Goal: Book appointment/travel/reservation

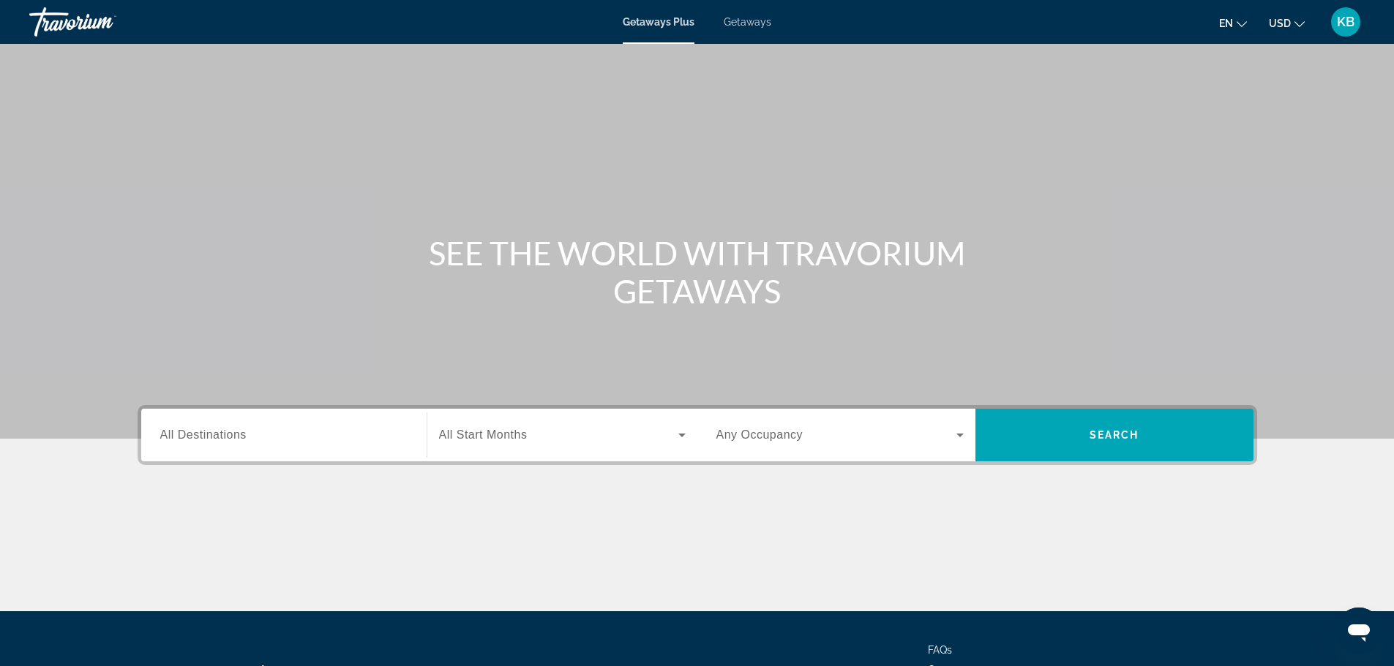
click at [561, 435] on span "Search widget" at bounding box center [558, 435] width 239 height 18
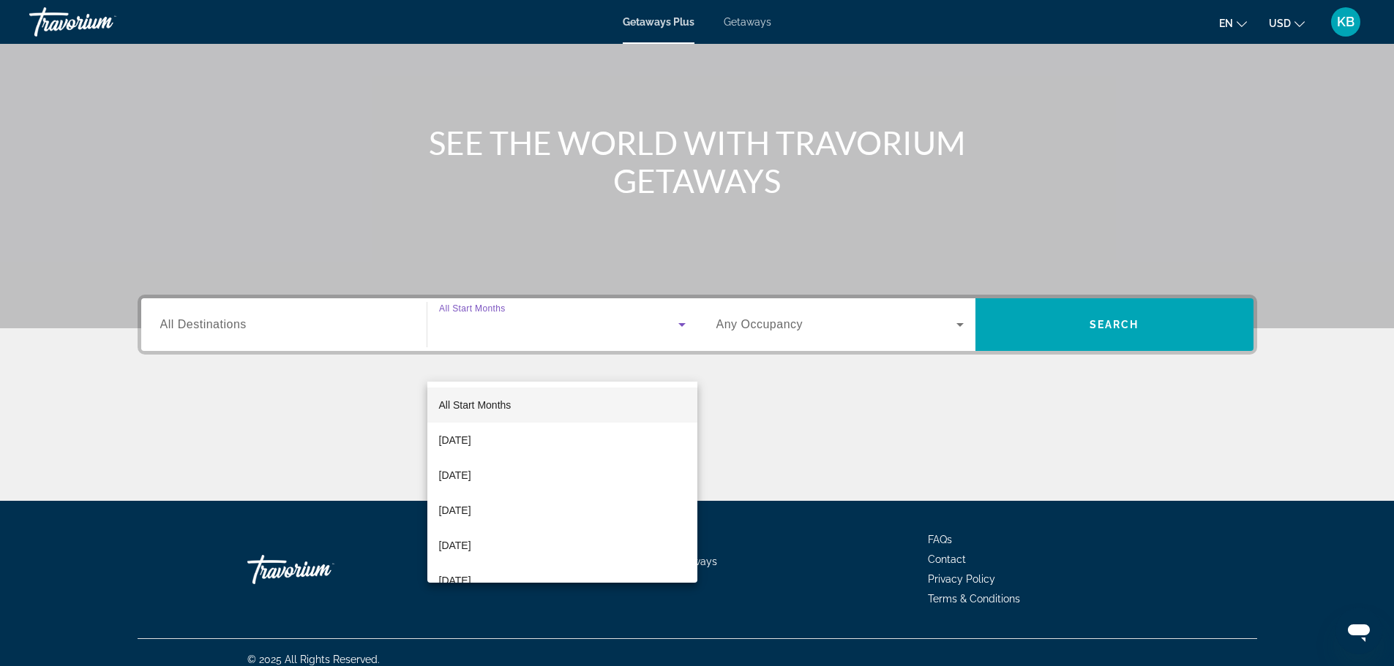
scroll to position [124, 0]
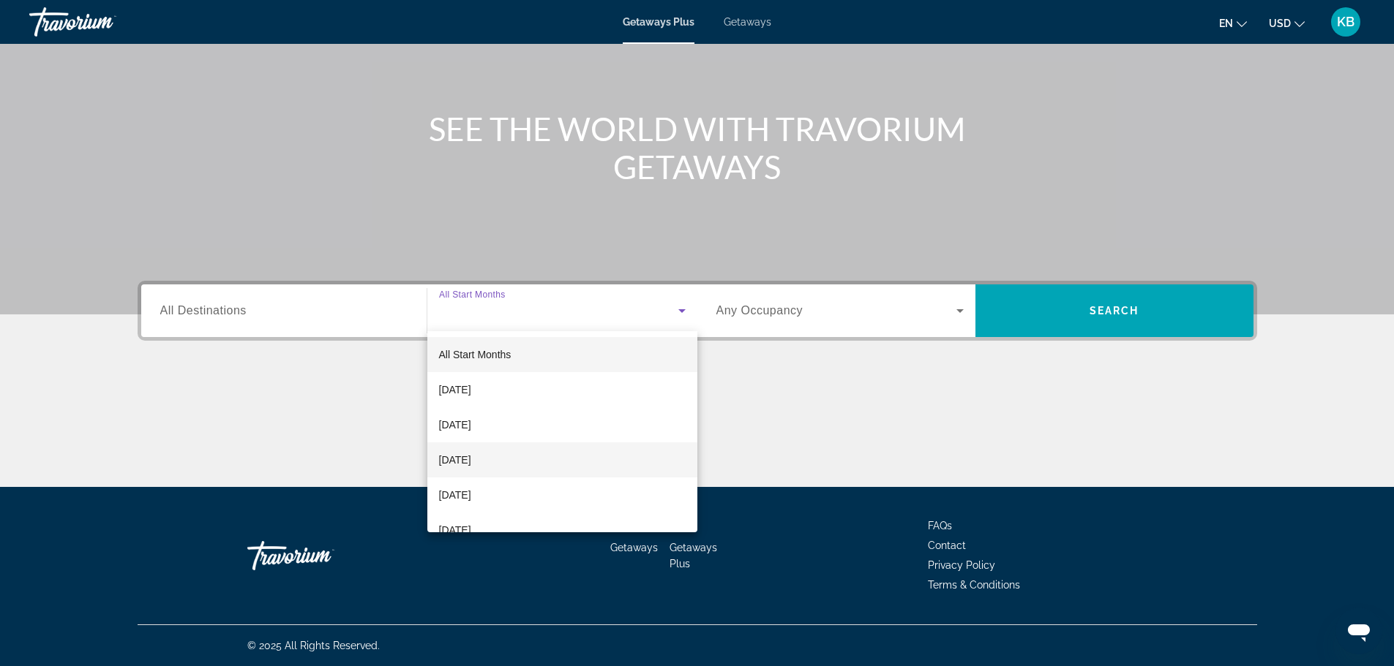
click at [471, 468] on span "[DATE]" at bounding box center [455, 460] width 32 height 18
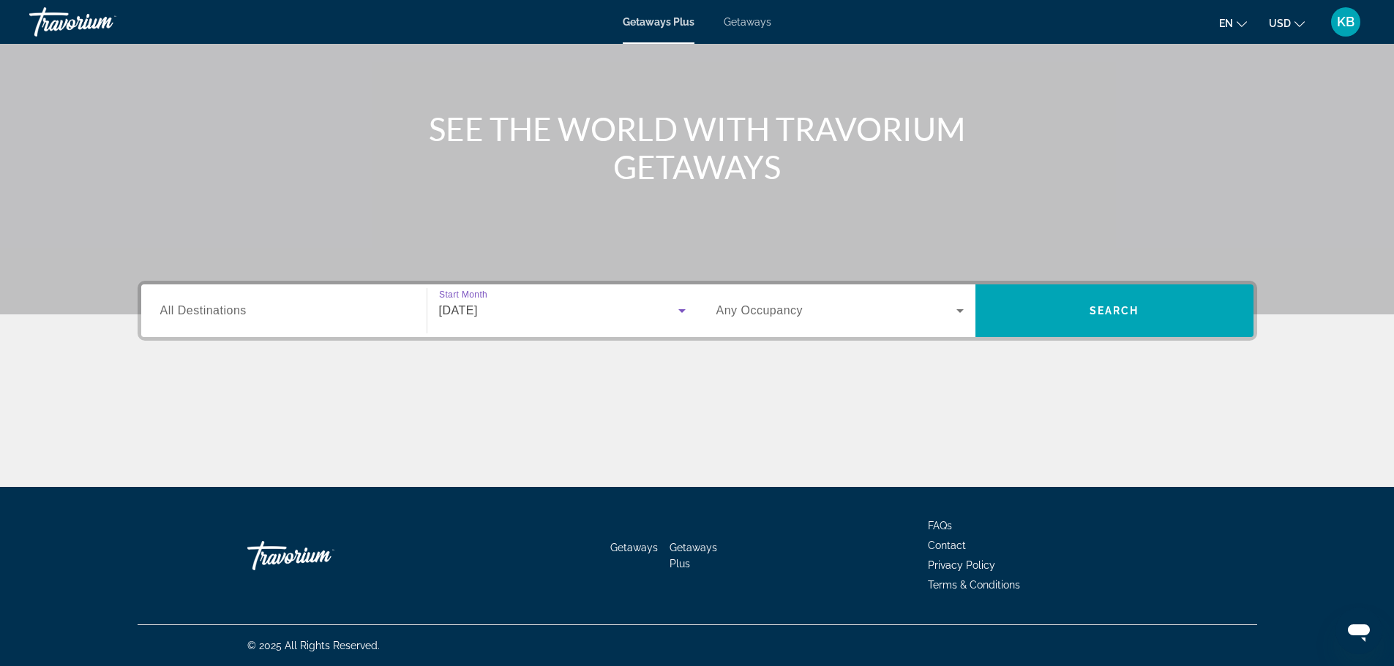
click at [783, 312] on span "Any Occupancy" at bounding box center [759, 310] width 87 height 12
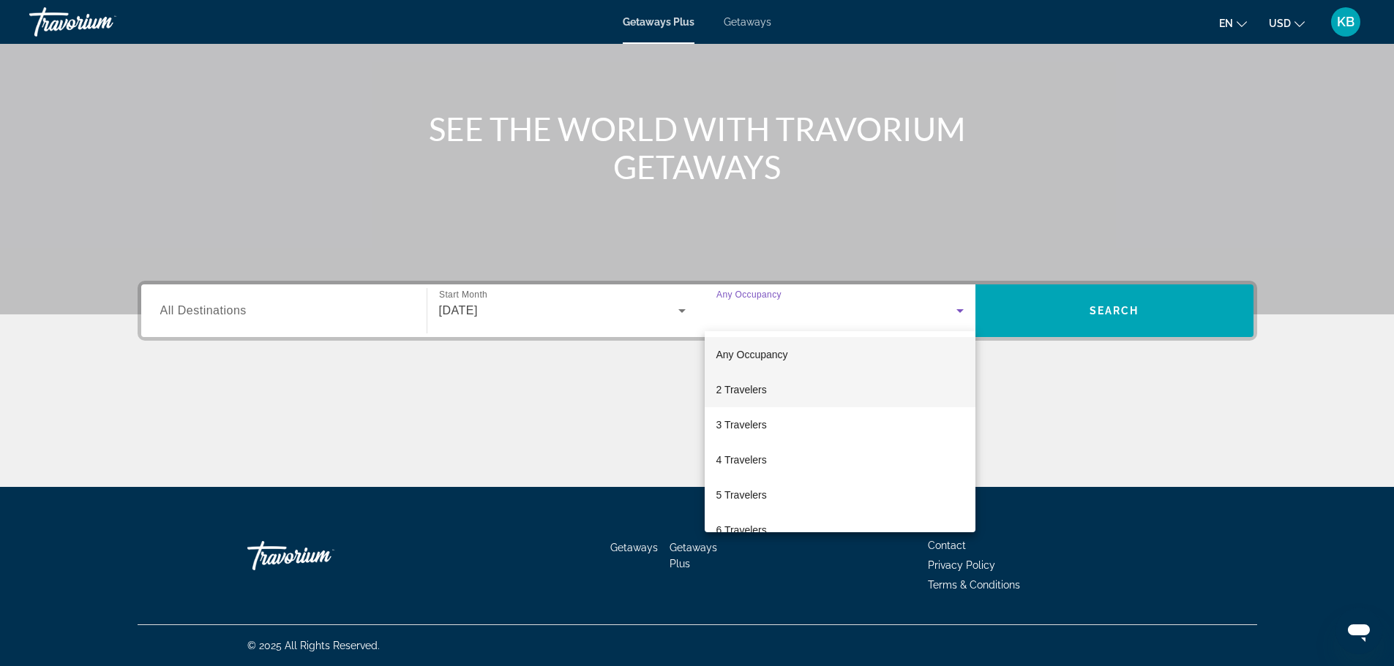
click at [777, 395] on mat-option "2 Travelers" at bounding box center [839, 389] width 271 height 35
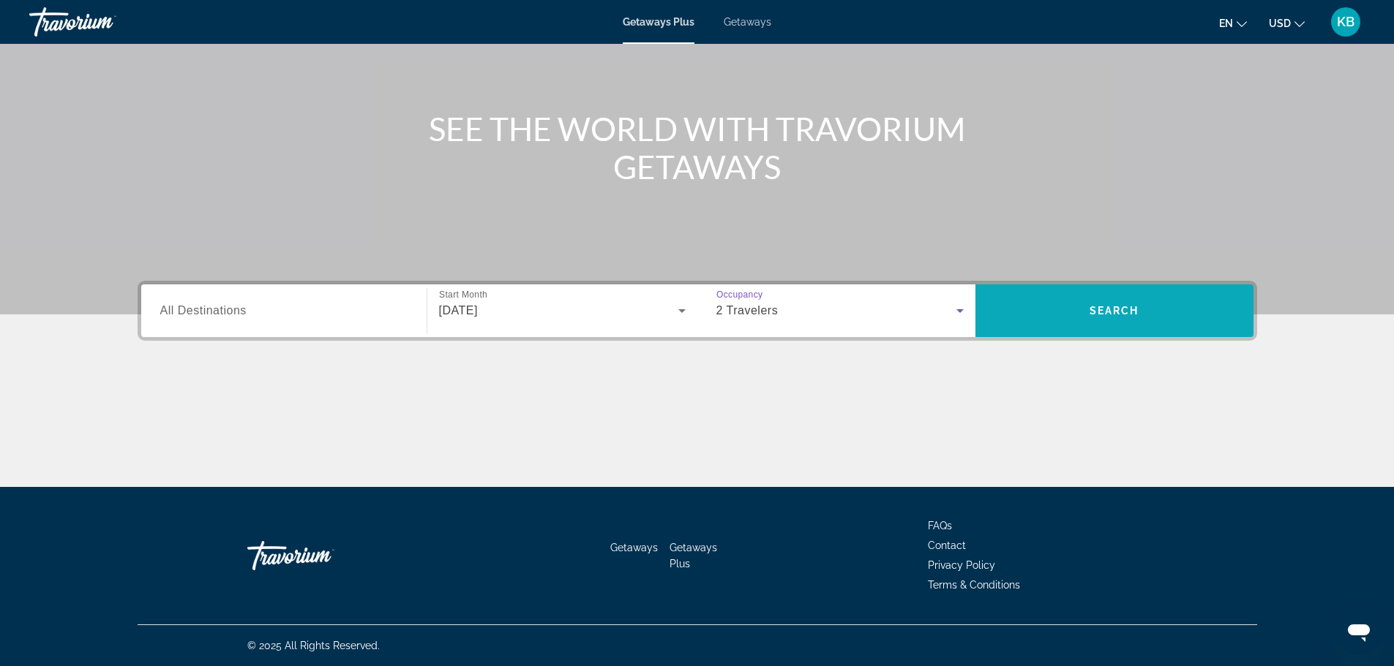
click at [1151, 306] on span "Search widget" at bounding box center [1114, 310] width 278 height 35
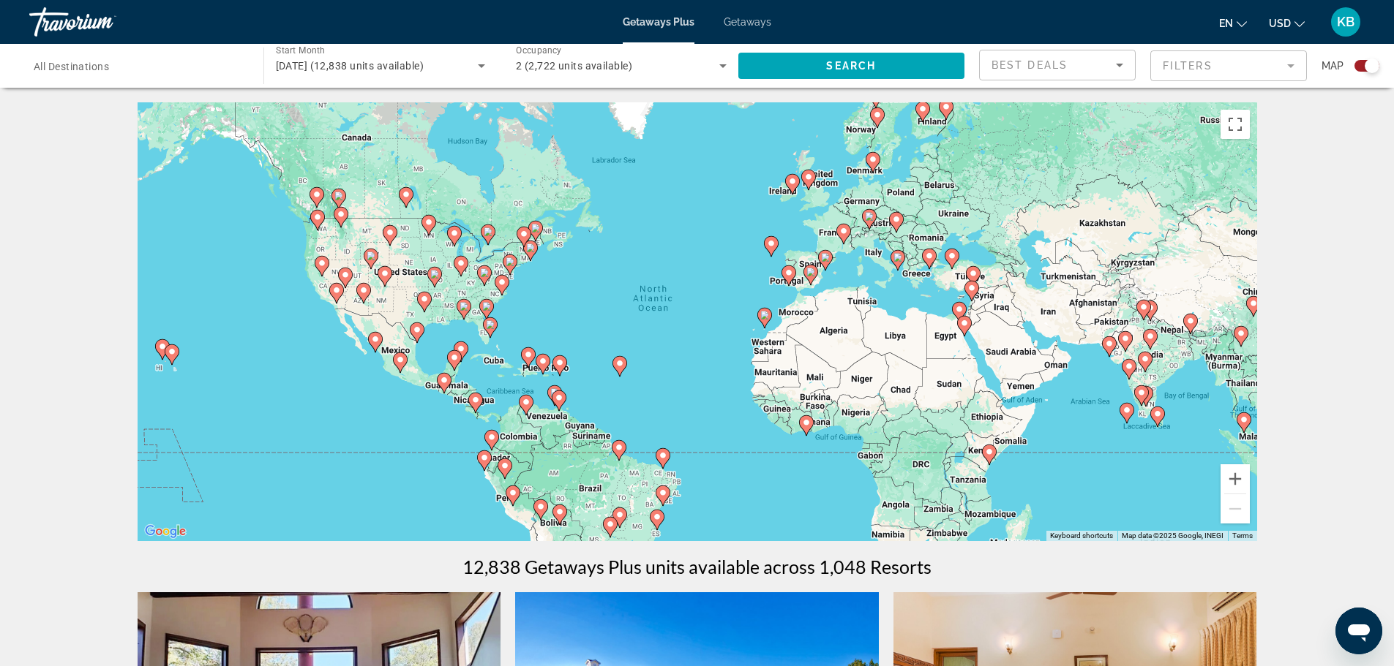
click at [530, 357] on image "Main content" at bounding box center [528, 354] width 9 height 9
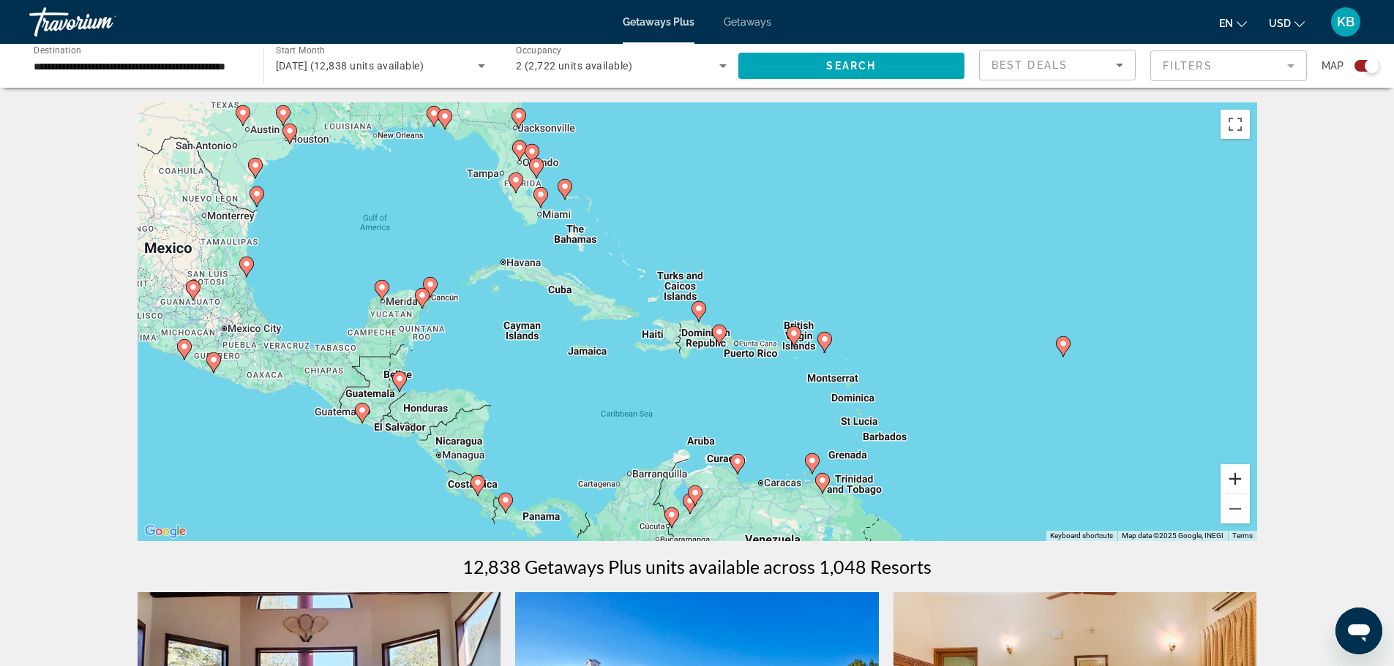
click at [1240, 479] on button "Zoom in" at bounding box center [1234, 479] width 29 height 29
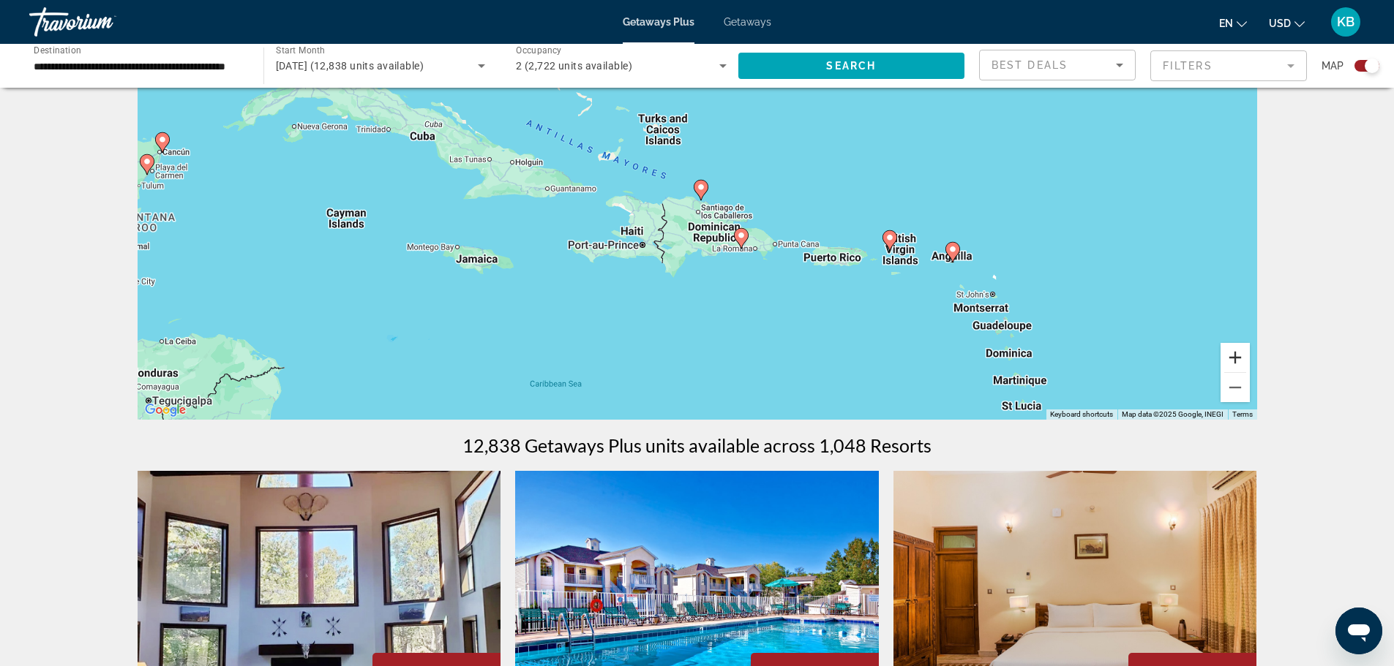
scroll to position [73, 0]
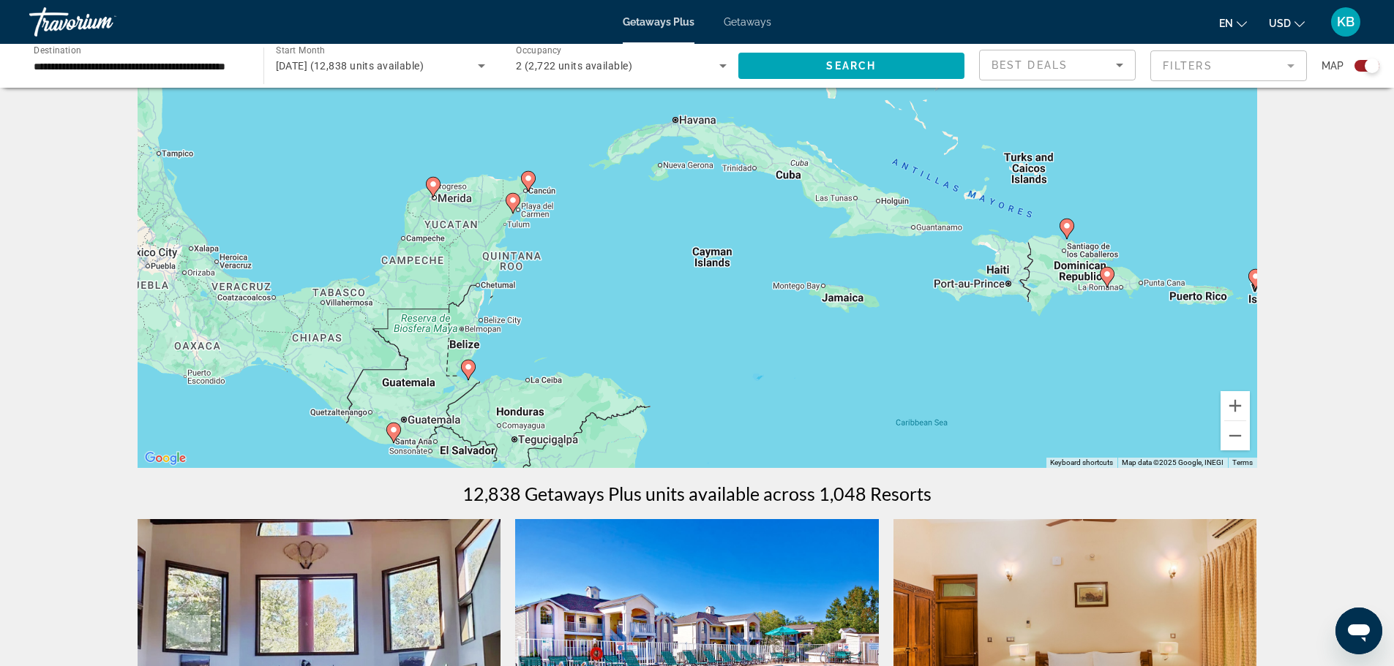
drag, startPoint x: 203, startPoint y: 297, endPoint x: 568, endPoint y: 288, distance: 365.9
click at [568, 288] on div "To activate drag with keyboard, press Alt + Enter. Once in keyboard drag state,…" at bounding box center [697, 248] width 1119 height 439
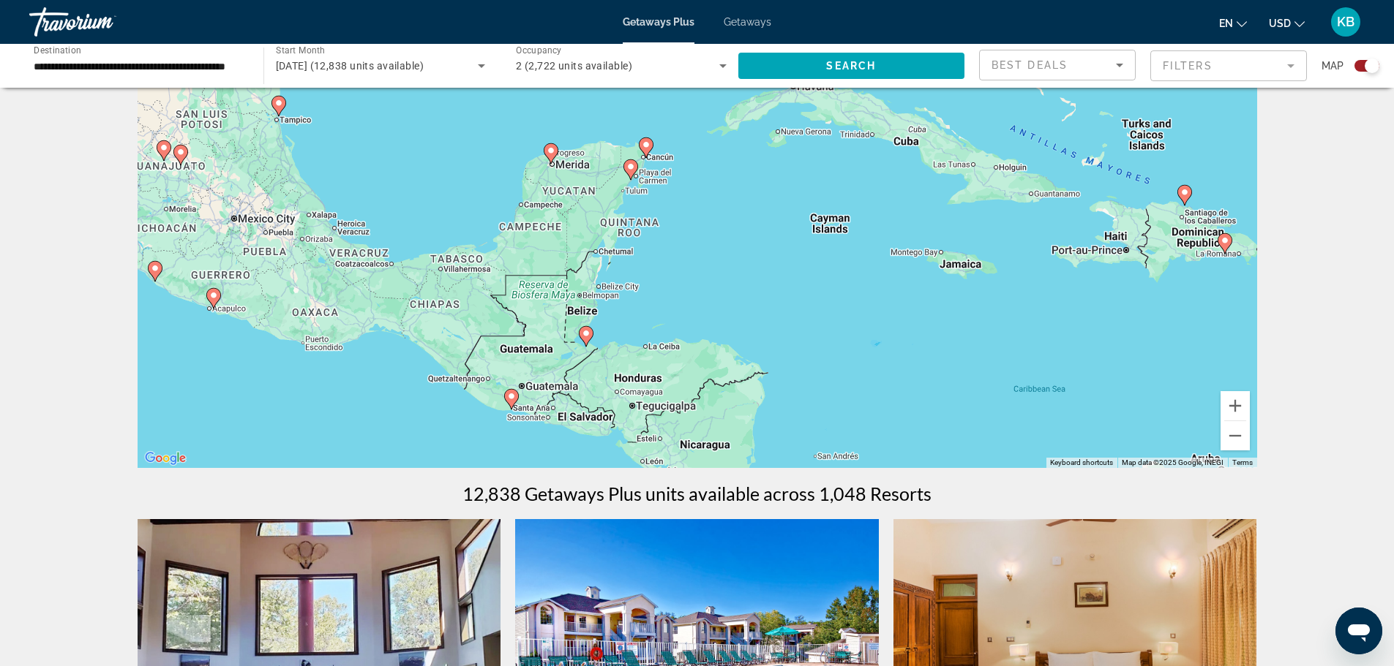
drag, startPoint x: 405, startPoint y: 313, endPoint x: 524, endPoint y: 279, distance: 124.1
click at [524, 279] on div "To activate drag with keyboard, press Alt + Enter. Once in keyboard drag state,…" at bounding box center [697, 248] width 1119 height 439
click at [586, 337] on icon "Main content" at bounding box center [586, 335] width 13 height 19
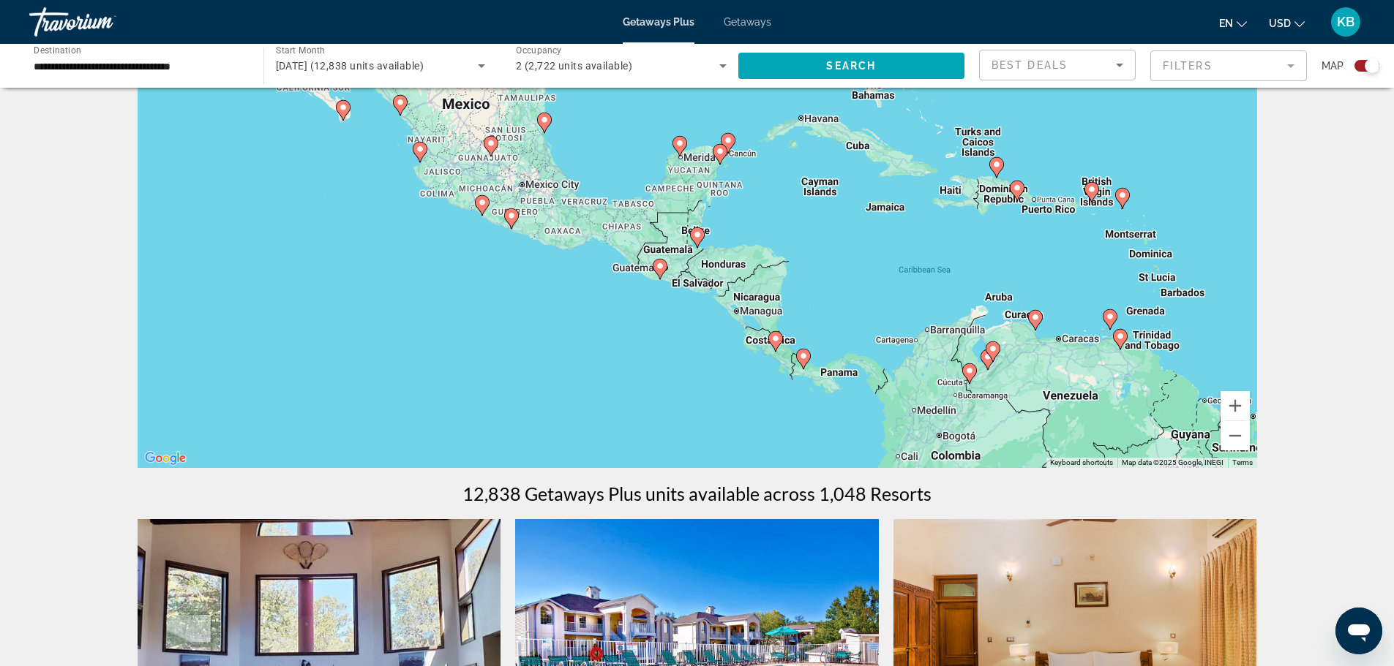
click at [699, 238] on image "Main content" at bounding box center [697, 234] width 9 height 9
type input "**********"
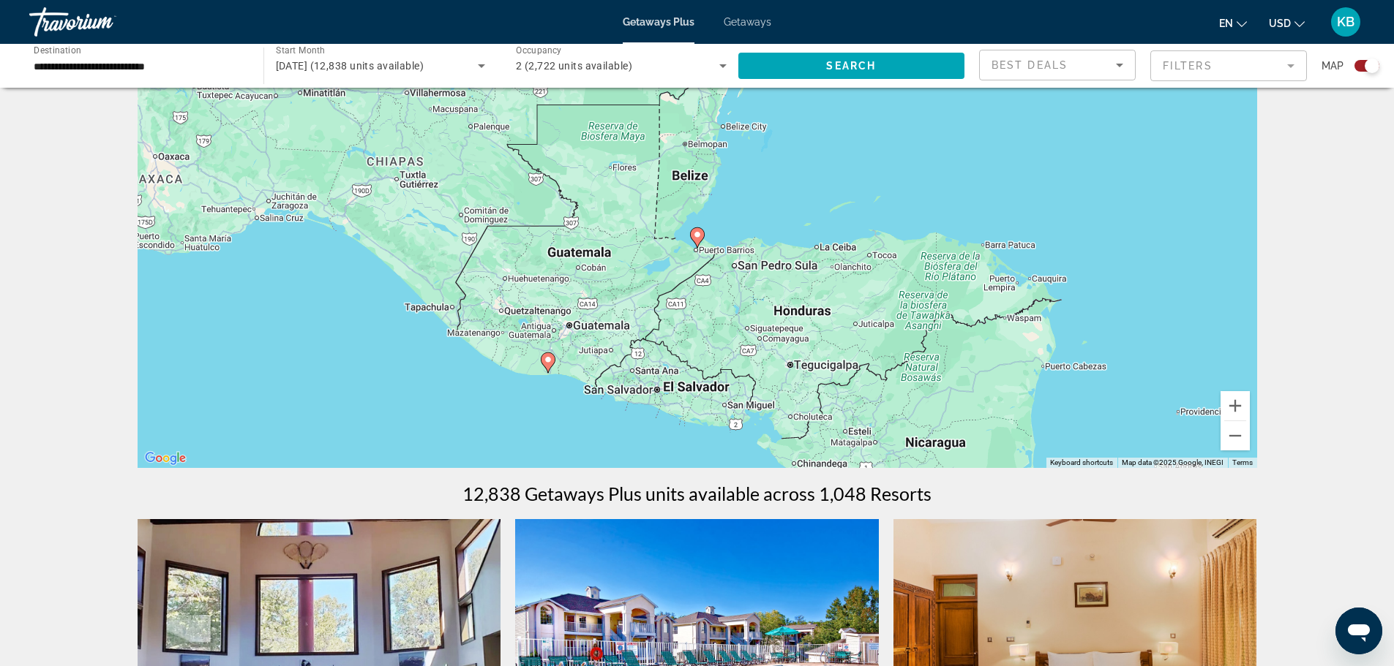
click at [699, 238] on image "Main content" at bounding box center [697, 234] width 9 height 9
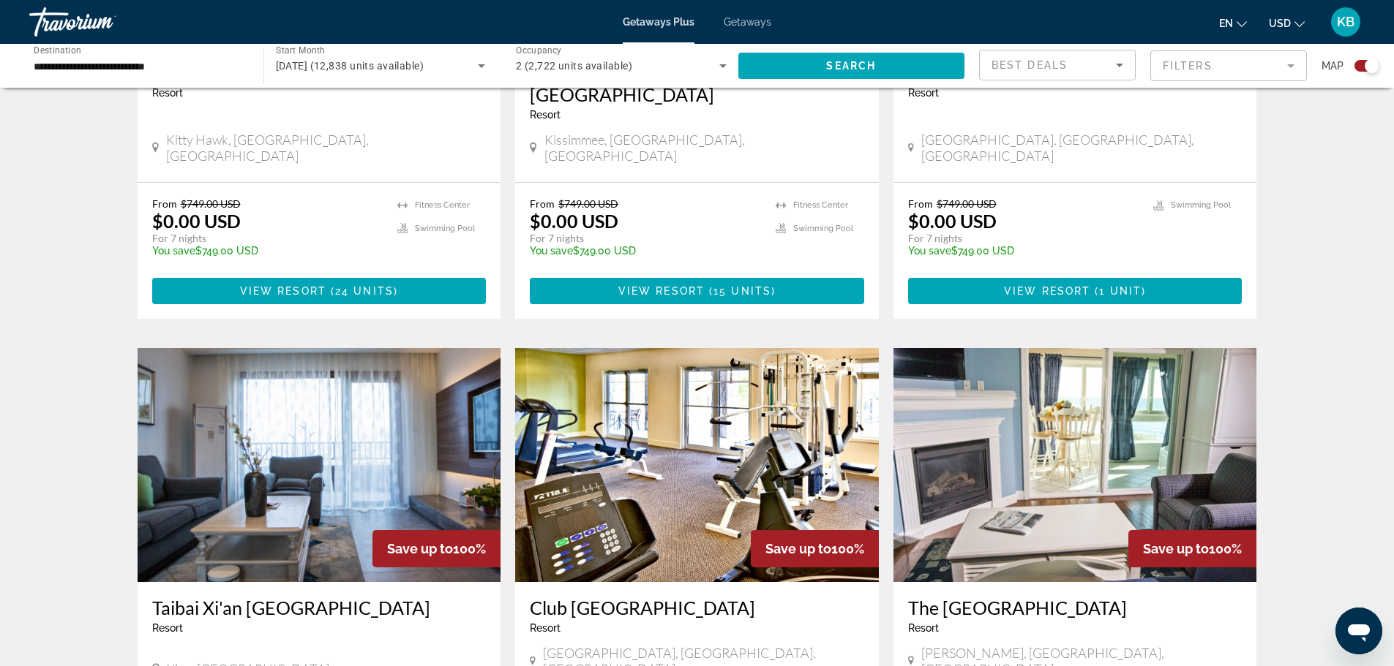
scroll to position [2154, 0]
